Goal: Information Seeking & Learning: Understand process/instructions

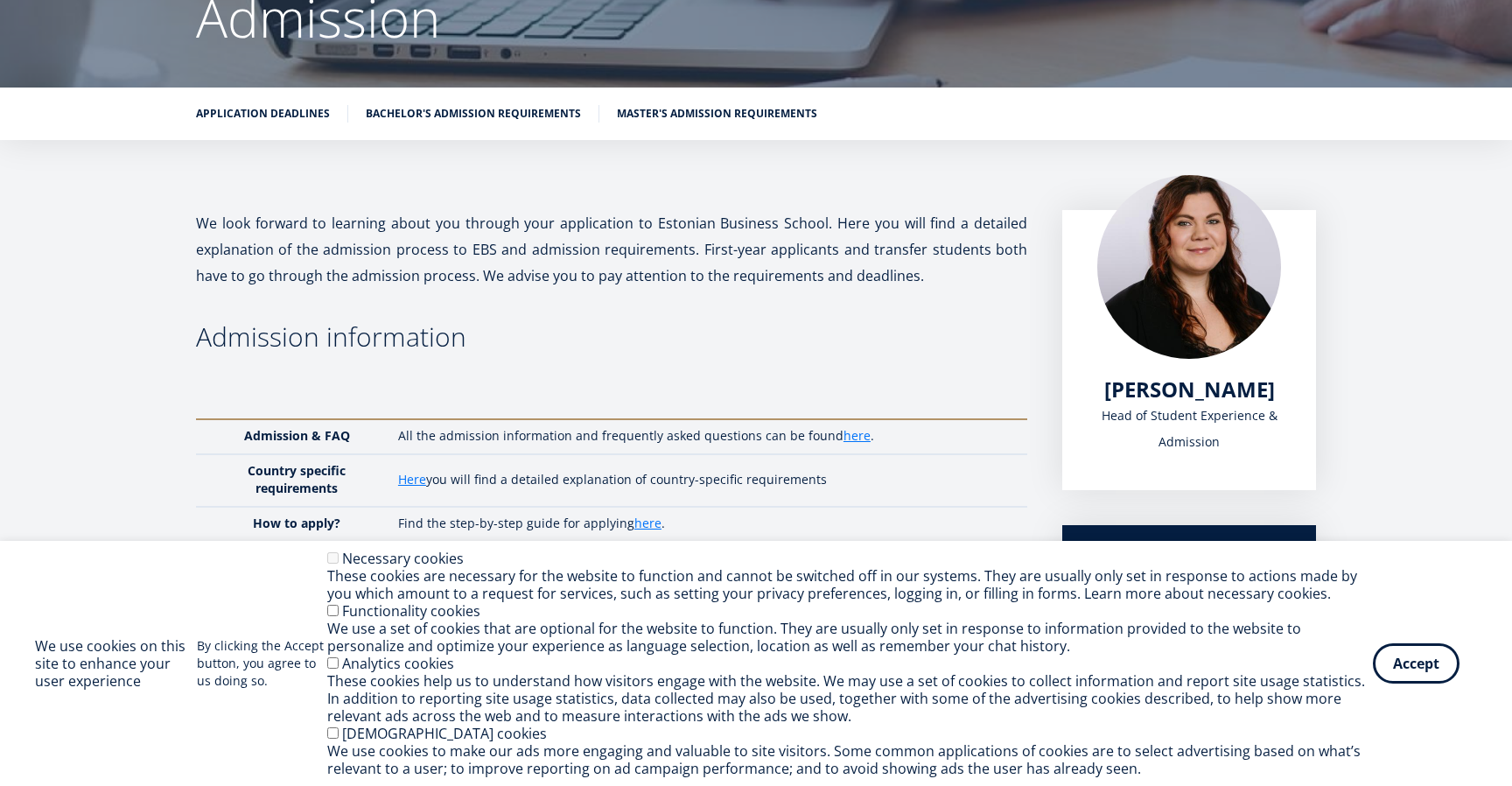
scroll to position [220, 0]
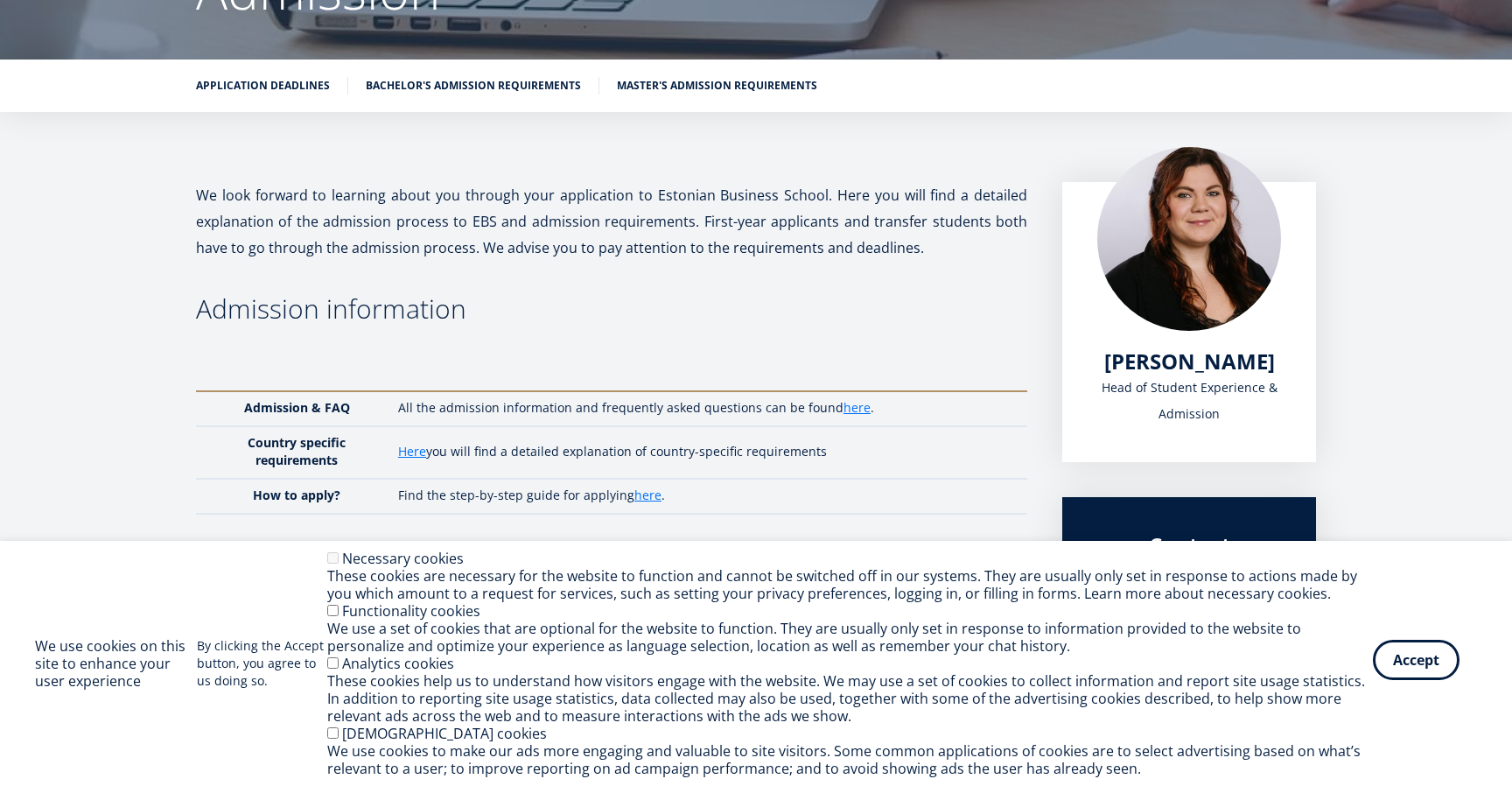
click at [1405, 672] on button "Accept" at bounding box center [1416, 660] width 87 height 40
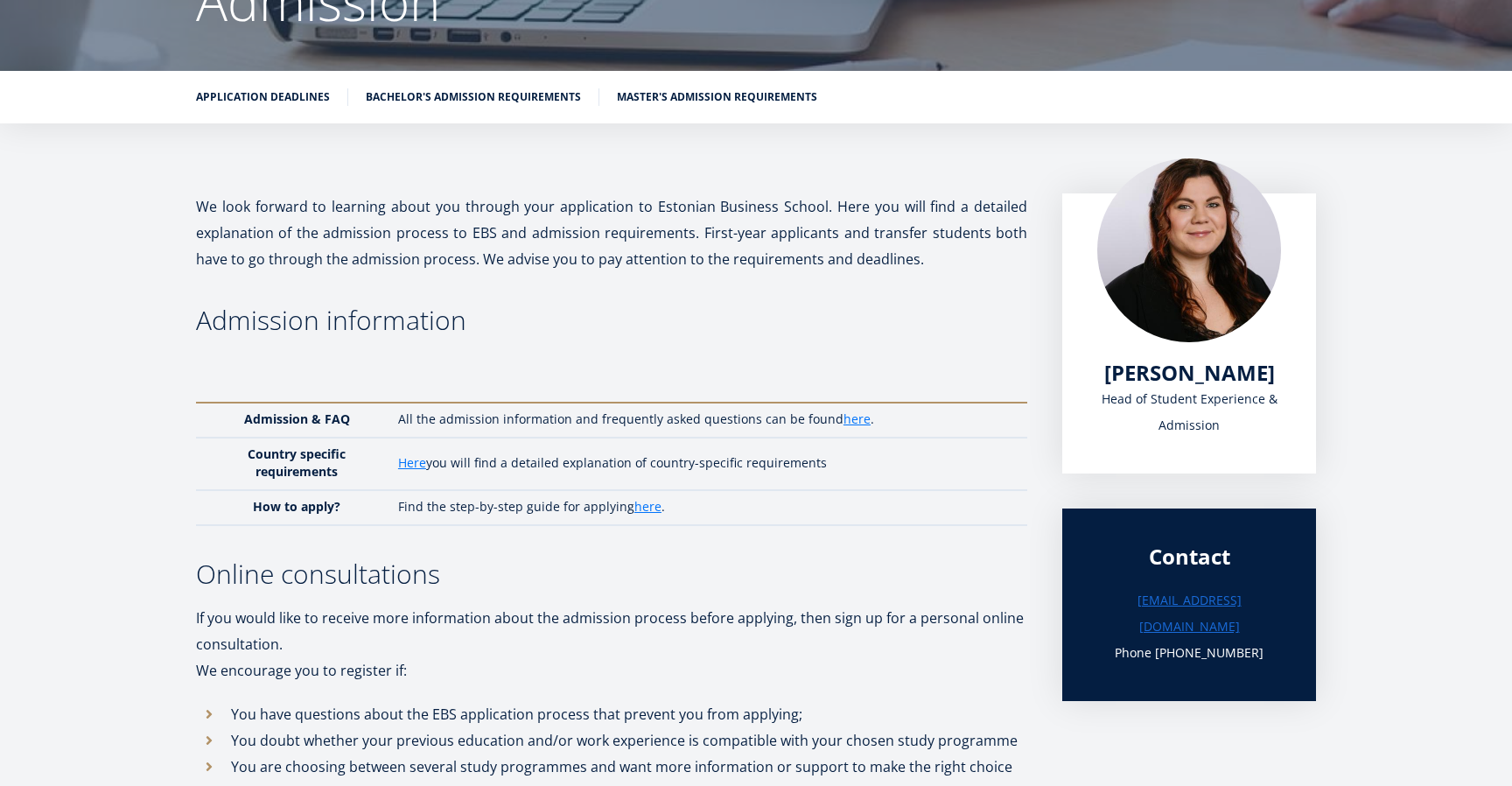
scroll to position [211, 0]
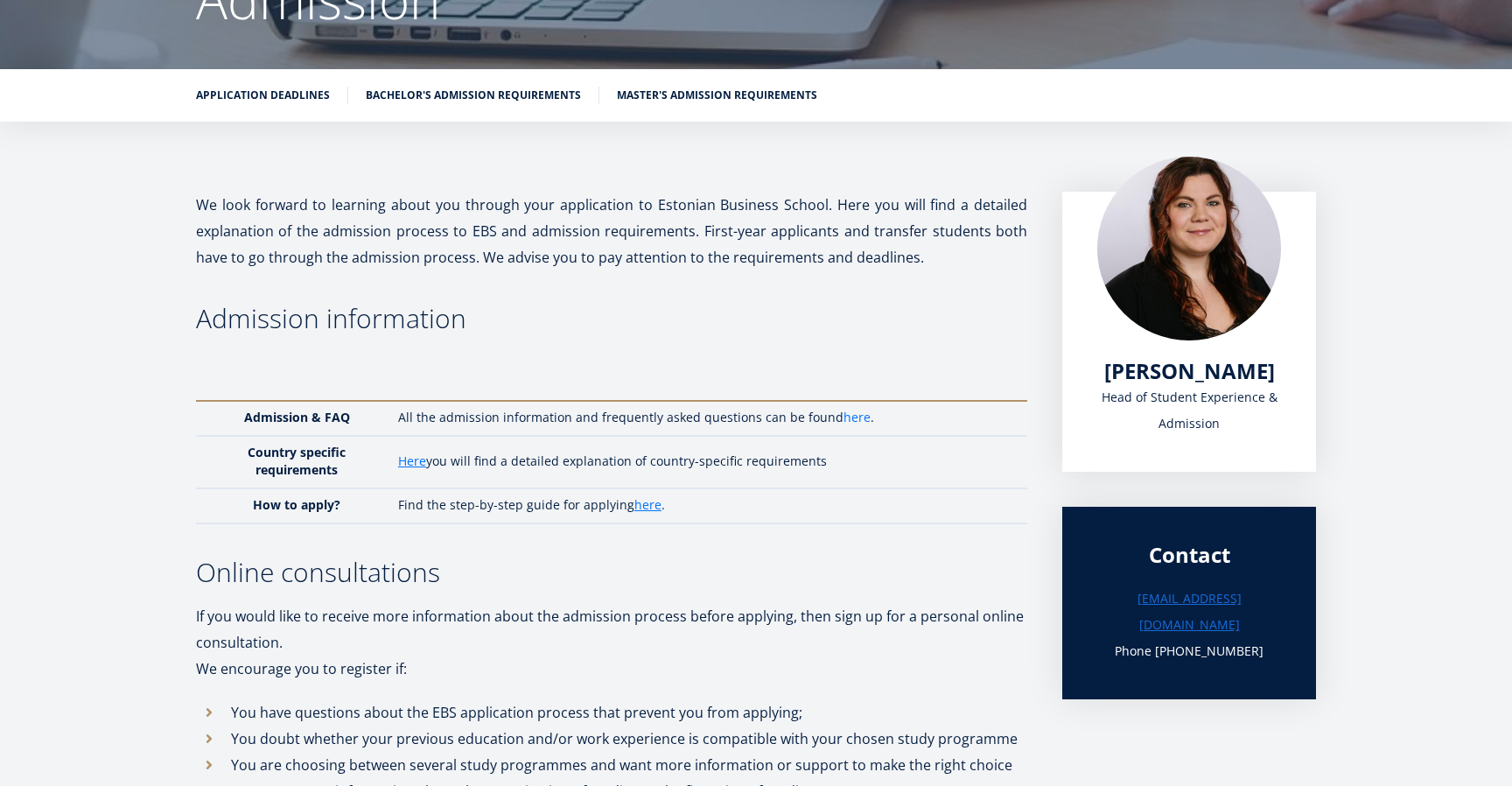
click at [847, 418] on link "here" at bounding box center [857, 418] width 27 height 17
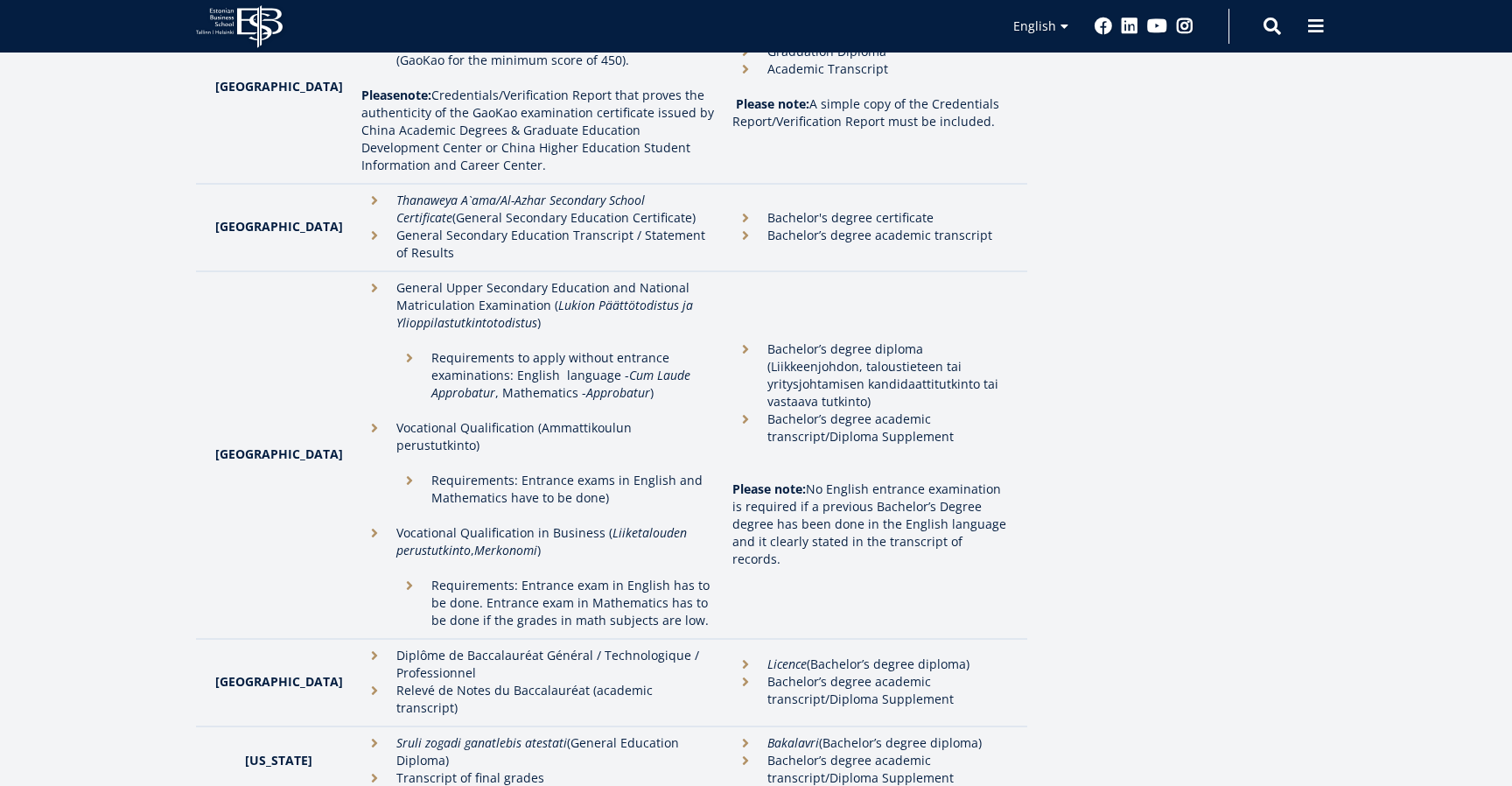
scroll to position [1850, 0]
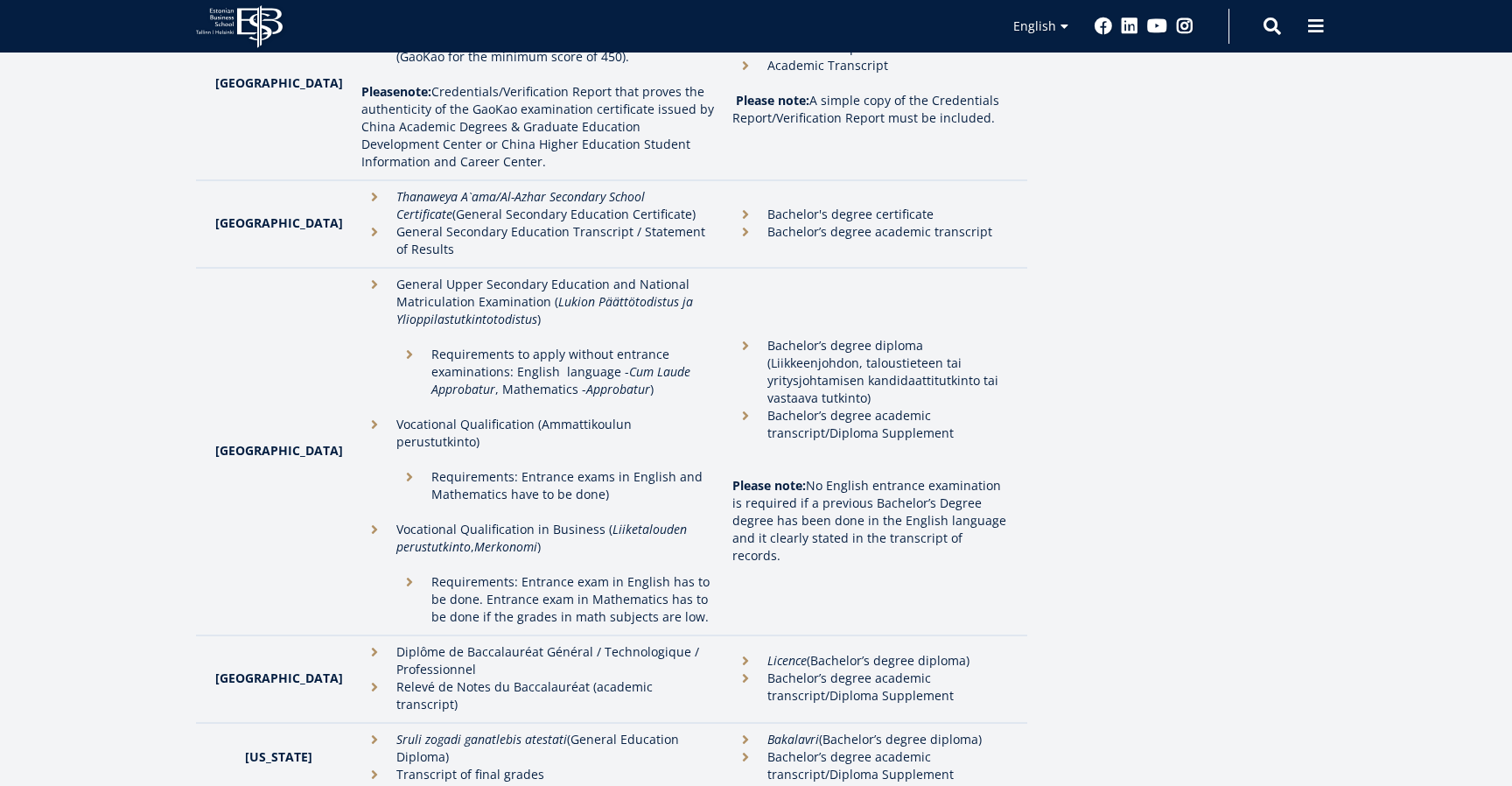
drag, startPoint x: 804, startPoint y: 389, endPoint x: 738, endPoint y: 308, distance: 104.5
click at [738, 337] on ul "Bachelor’s degree diploma (Liikkeenjohdon, taloustieteen tai yritysjohtamisen k…" at bounding box center [870, 398] width 277 height 122
click at [581, 276] on p "General Upper Secondary Education and National Matriculation Examination ( Luki…" at bounding box center [556, 301] width 318 height 52
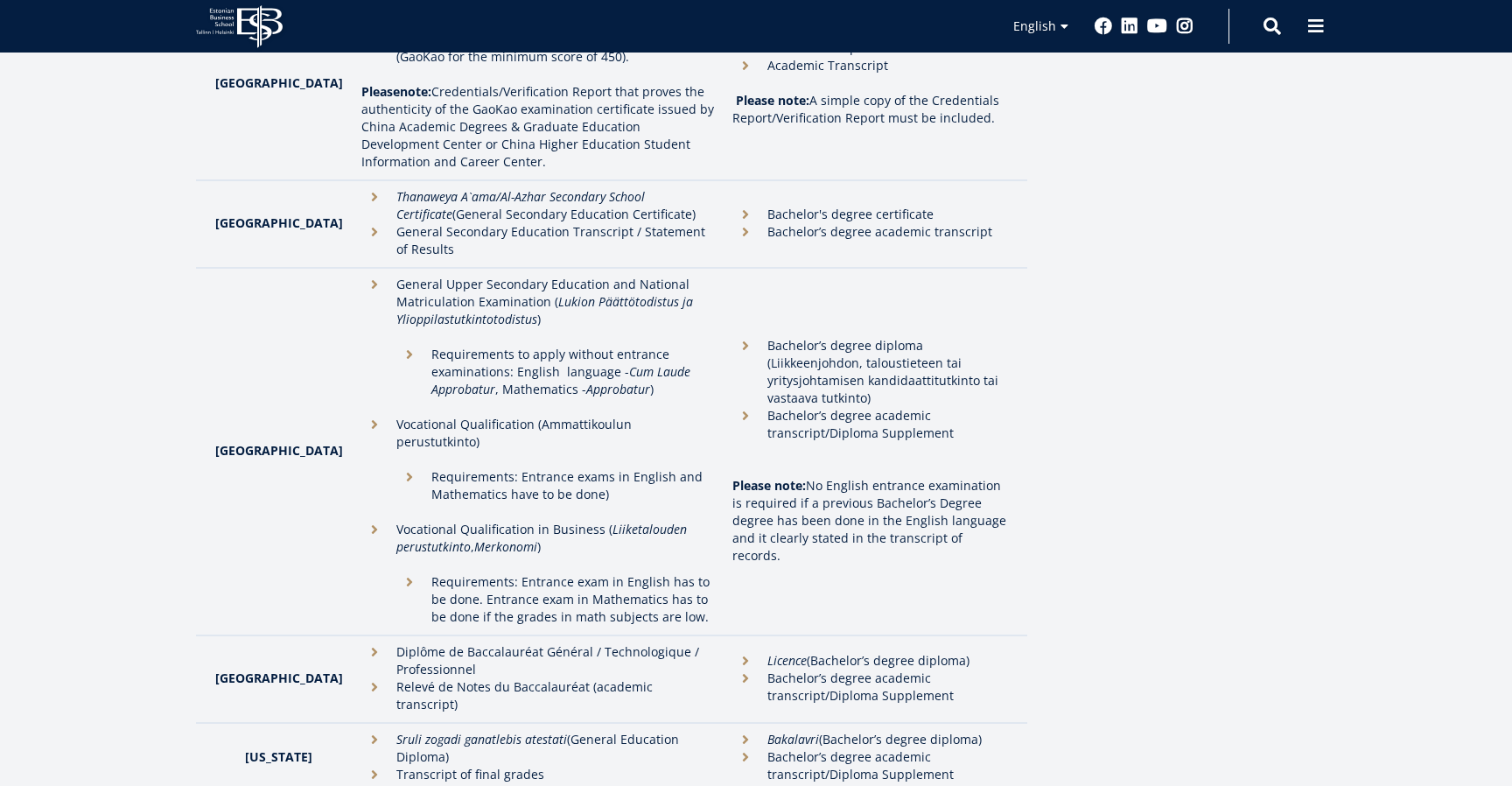
click at [566, 346] on p "Requirements to apply without entrance examinations: English language - Cum Lau…" at bounding box center [572, 381] width 283 height 70
click at [589, 381] on em "Approbatur" at bounding box center [618, 388] width 64 height 16
drag, startPoint x: 629, startPoint y: 338, endPoint x: 594, endPoint y: 324, distance: 37.7
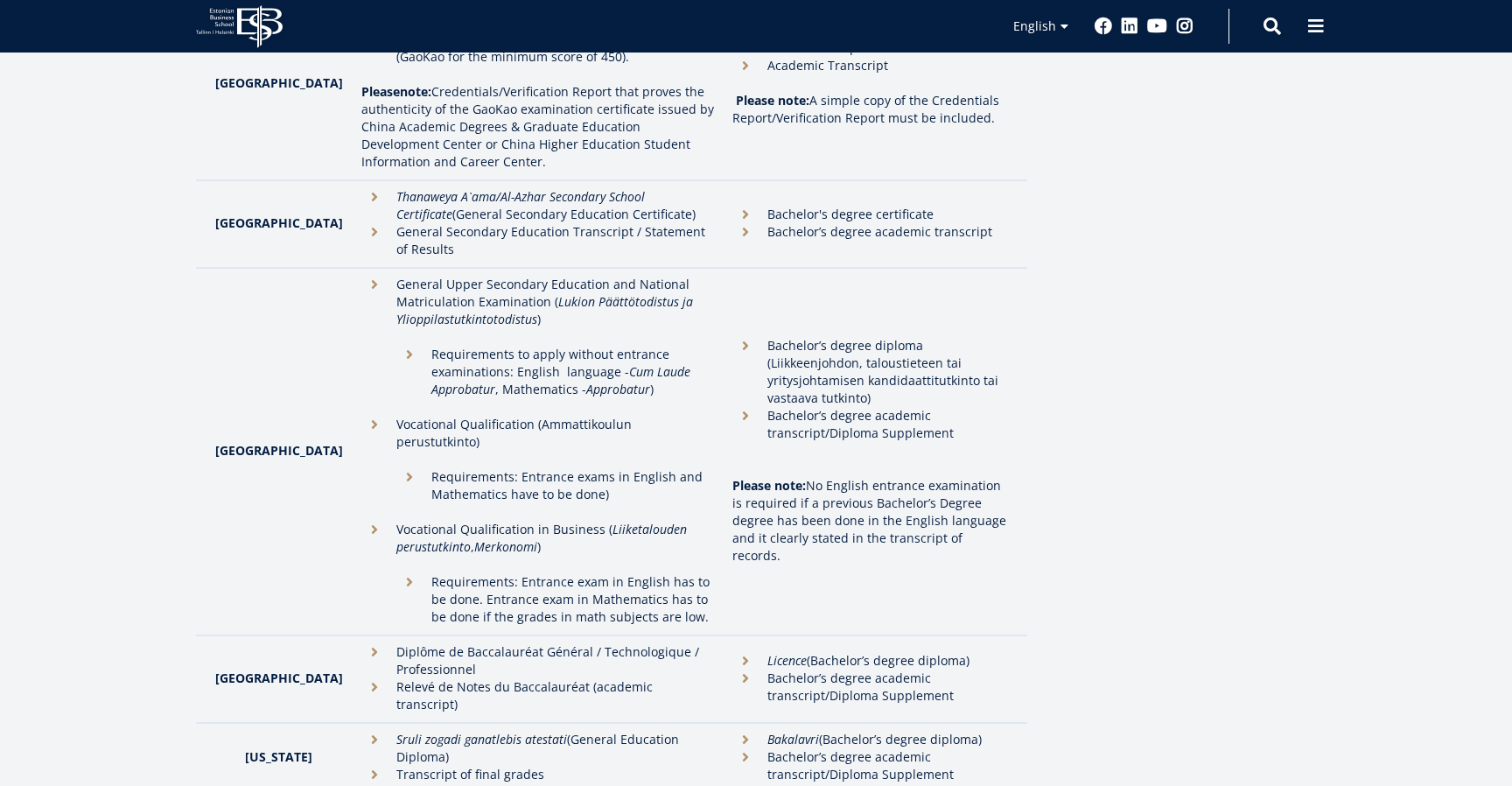
click at [594, 346] on p "Requirements to apply without entrance examinations: English language - Cum Lau…" at bounding box center [572, 381] width 283 height 70
click at [593, 363] on em "Cum Laude Approbatur" at bounding box center [561, 381] width 259 height 34
click at [603, 346] on p "Requirements to apply without entrance examinations: English language - Cum Lau…" at bounding box center [572, 381] width 283 height 70
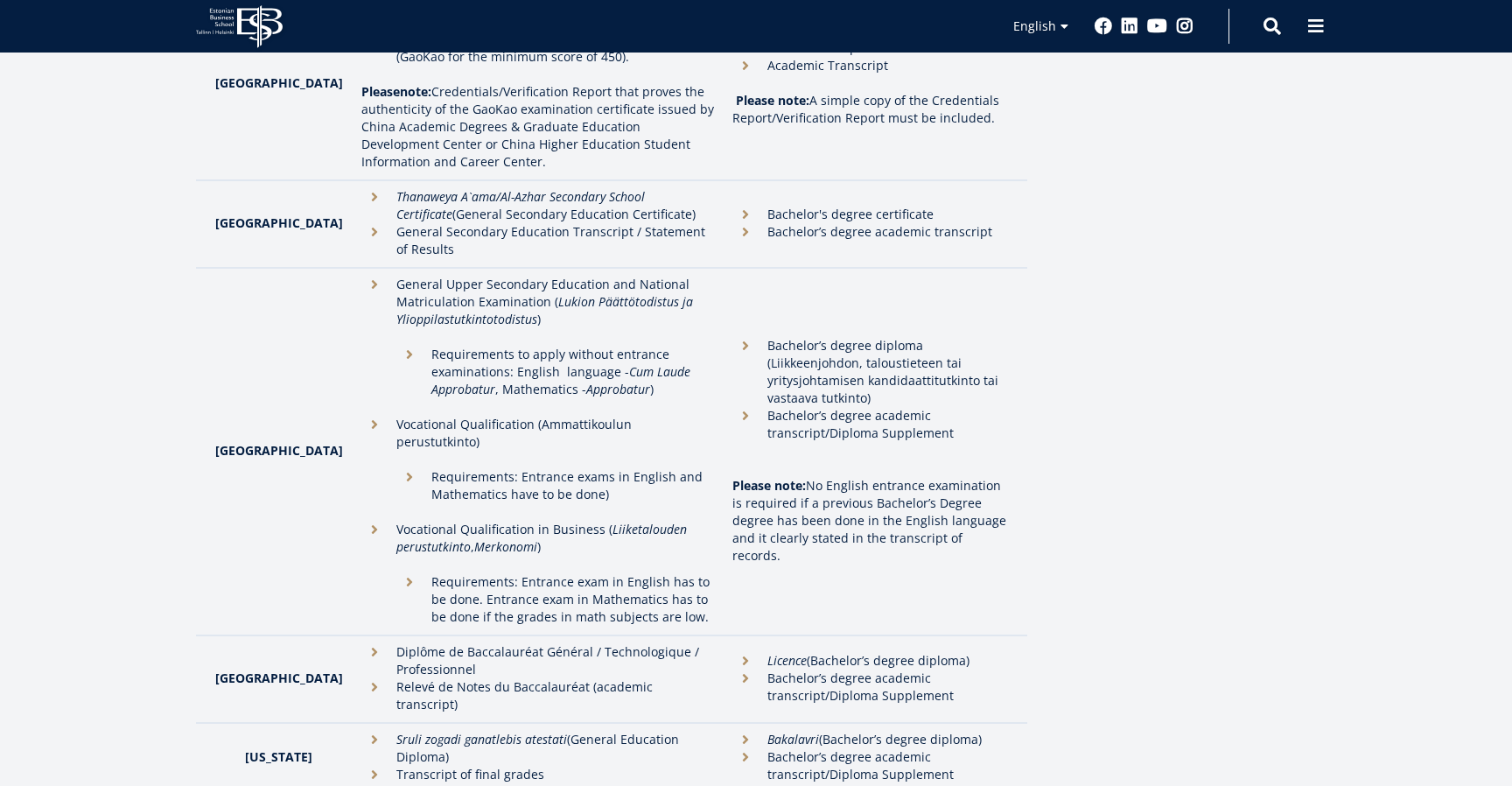
drag, startPoint x: 625, startPoint y: 340, endPoint x: 494, endPoint y: 305, distance: 135.6
click at [494, 346] on p "Requirements to apply without entrance examinations: English language - Cum Lau…" at bounding box center [572, 381] width 283 height 70
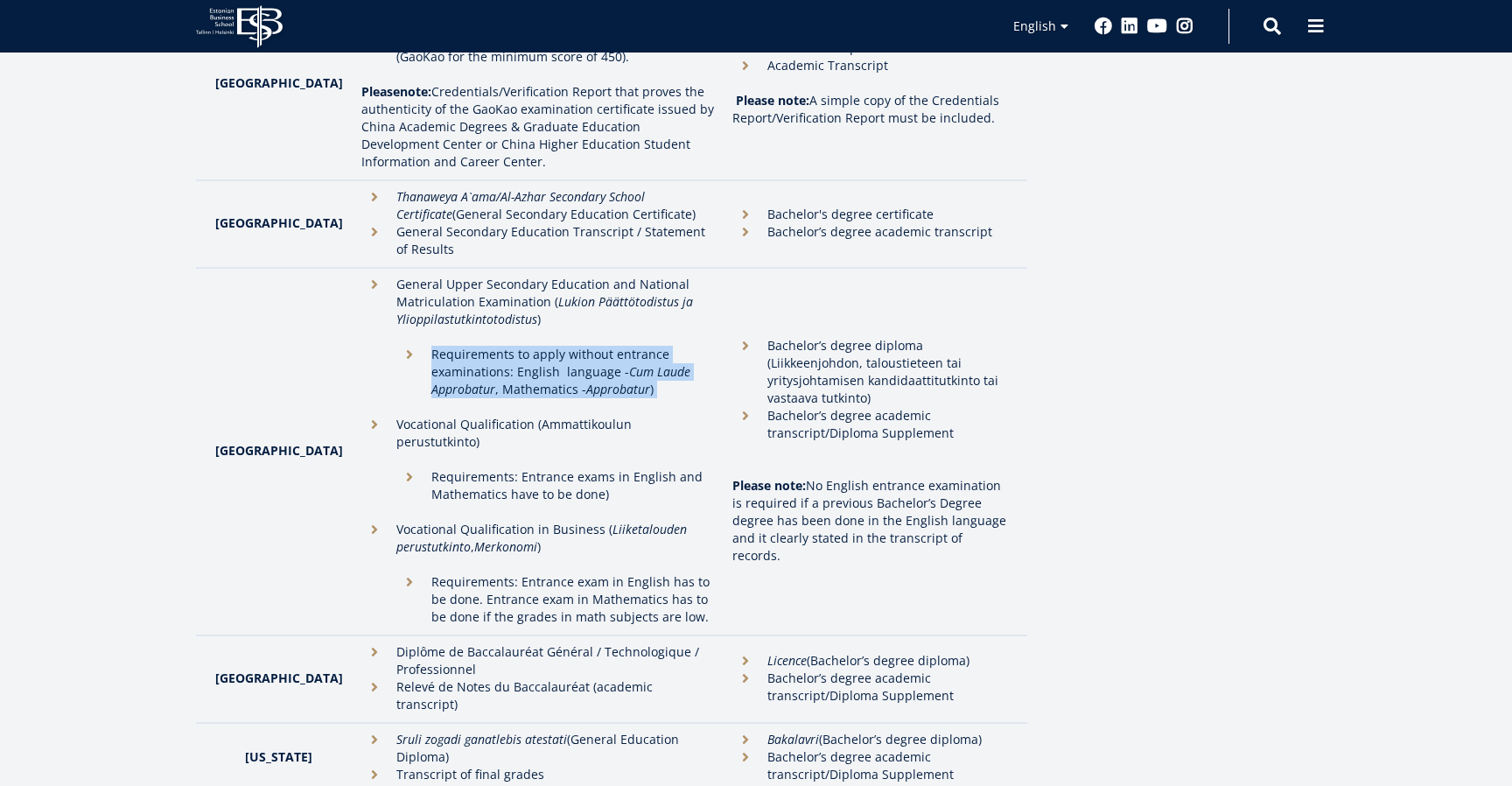
click at [495, 346] on p "Requirements to apply without entrance examinations: English language - Cum Lau…" at bounding box center [572, 381] width 283 height 70
